Goal: Information Seeking & Learning: Learn about a topic

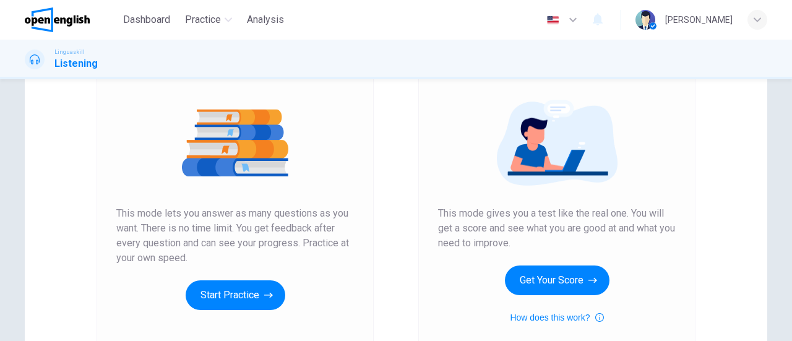
scroll to position [248, 0]
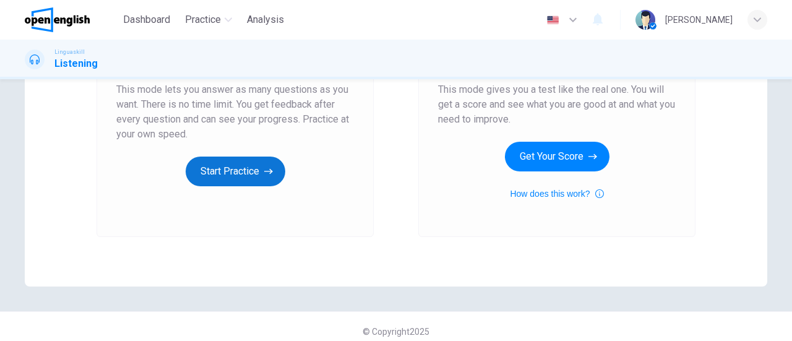
click at [238, 183] on button "Start Practice" at bounding box center [236, 172] width 100 height 30
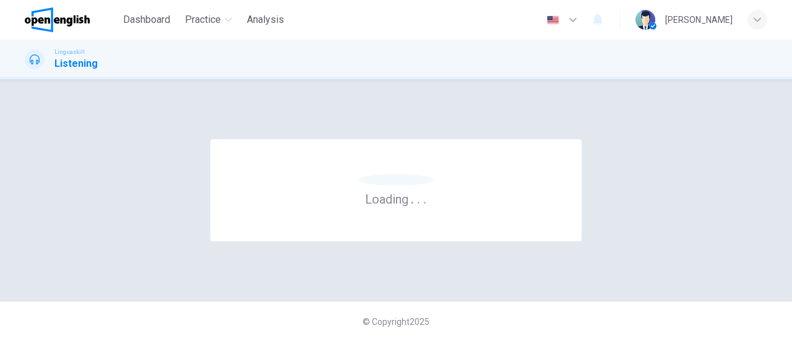
scroll to position [0, 0]
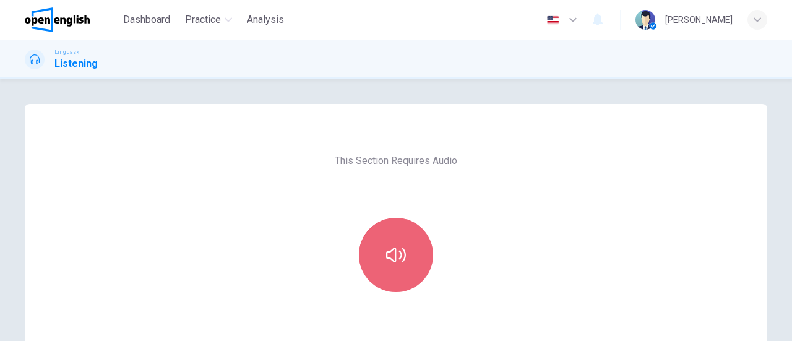
click at [389, 241] on button "button" at bounding box center [396, 255] width 74 height 74
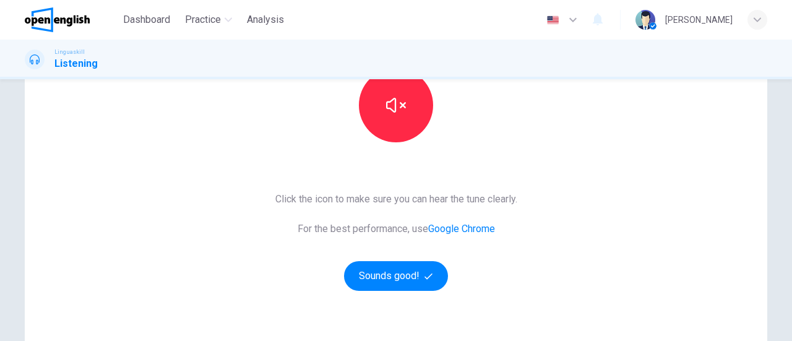
scroll to position [124, 0]
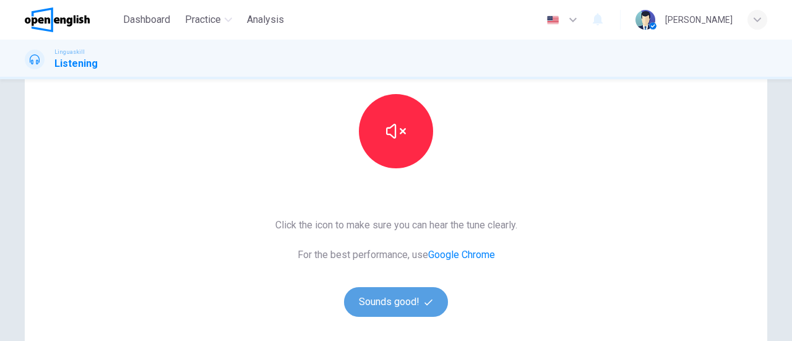
click at [401, 297] on button "Sounds good!" at bounding box center [396, 302] width 104 height 30
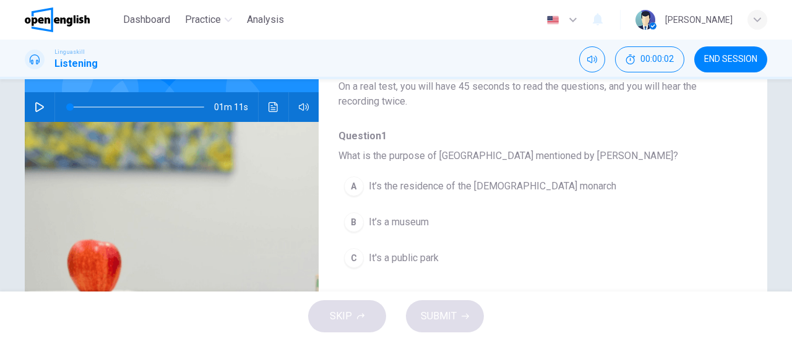
click at [41, 92] on button "button" at bounding box center [40, 107] width 20 height 30
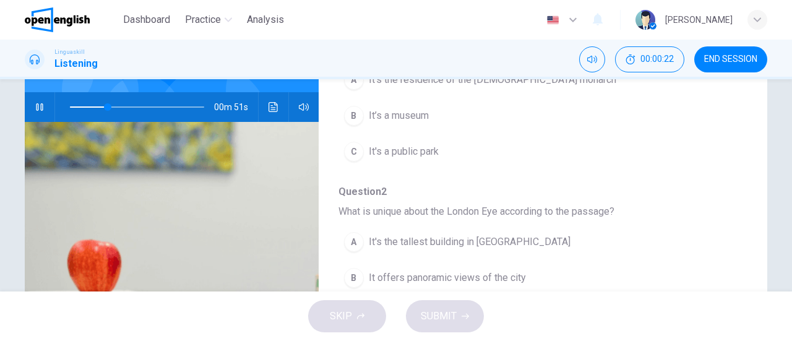
scroll to position [0, 0]
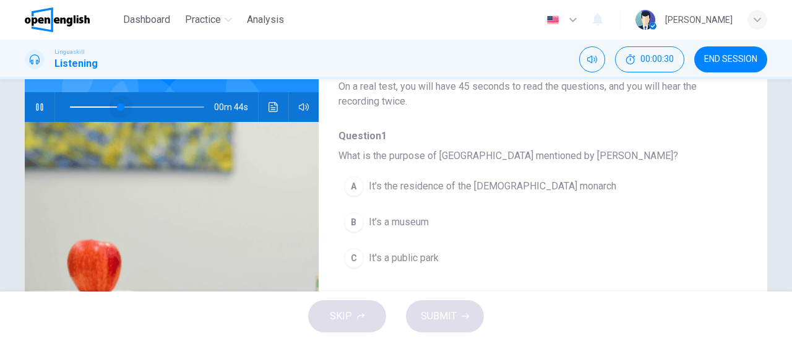
drag, startPoint x: 118, startPoint y: 89, endPoint x: 0, endPoint y: 84, distance: 117.7
click at [0, 84] on div "Question 1 - 5 For these questions, choose the correct answer. On a real test, …" at bounding box center [396, 185] width 792 height 212
click at [37, 102] on icon "button" at bounding box center [40, 107] width 10 height 10
click at [41, 102] on icon "button" at bounding box center [40, 107] width 10 height 10
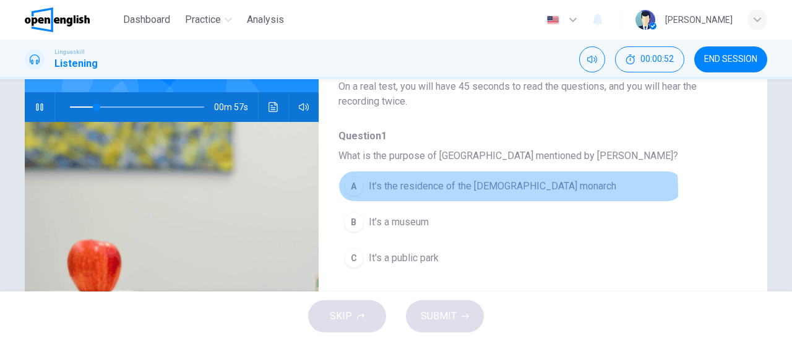
click at [453, 191] on span "It’s the residence of the [DEMOGRAPHIC_DATA] monarch" at bounding box center [493, 186] width 248 height 15
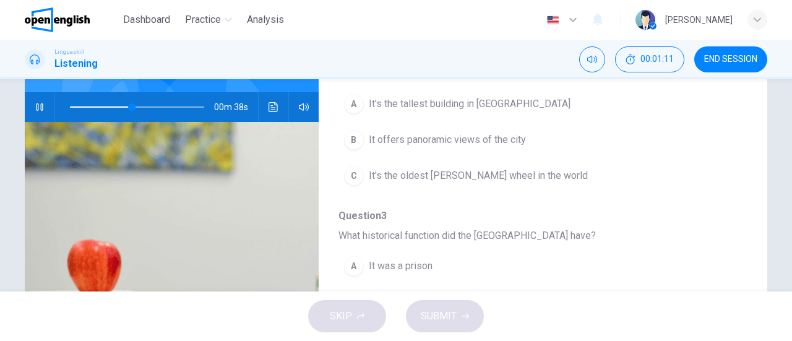
scroll to position [218, 0]
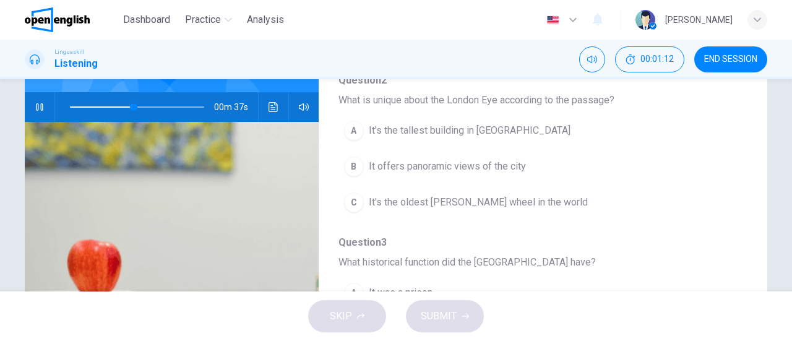
click at [449, 156] on button "B It offers panoramic views of the city" at bounding box center [510, 166] width 345 height 31
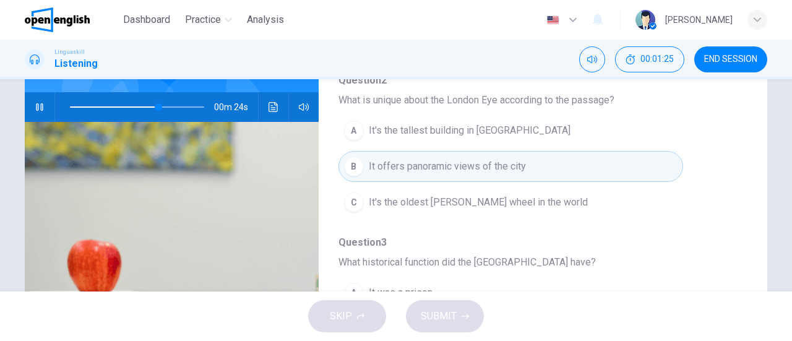
type input "**"
drag, startPoint x: 61, startPoint y: 18, endPoint x: 449, endPoint y: 79, distance: 393.3
click at [61, 18] on img at bounding box center [57, 19] width 65 height 25
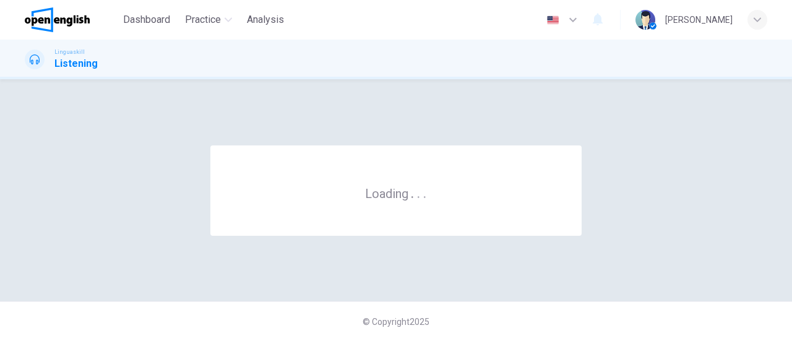
scroll to position [0, 0]
